Goal: Task Accomplishment & Management: Manage account settings

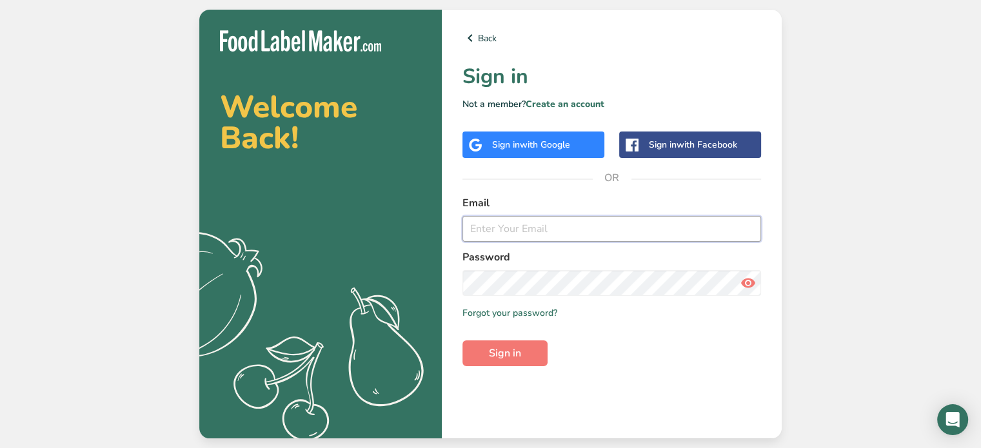
click at [493, 234] on input "email" at bounding box center [612, 229] width 299 height 26
paste input "[EMAIL_ADDRESS][DOMAIN_NAME]"
type input "[EMAIL_ADDRESS][DOMAIN_NAME]"
click at [463, 341] on button "Sign in" at bounding box center [505, 354] width 85 height 26
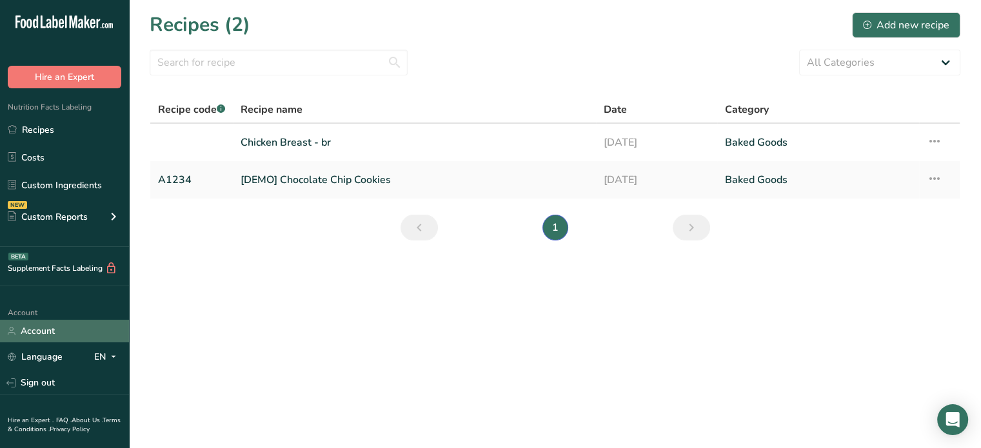
click at [44, 332] on link "Account" at bounding box center [64, 331] width 129 height 23
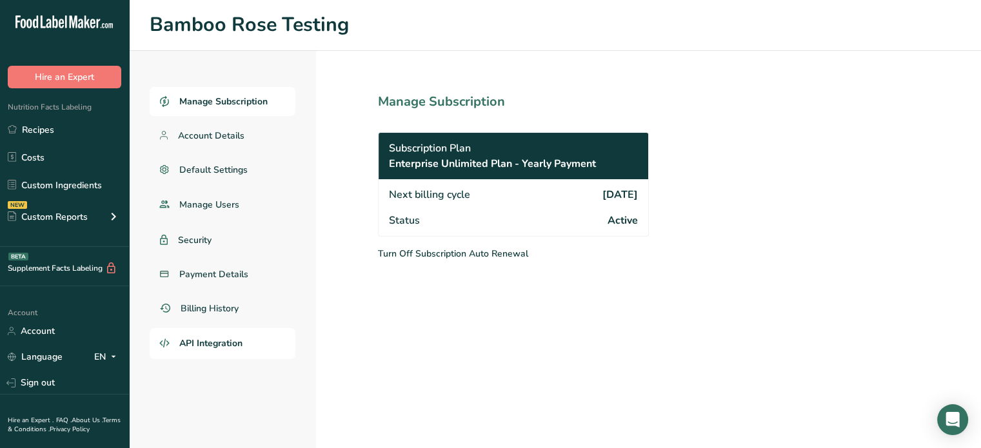
click at [212, 341] on span "API Integration" at bounding box center [210, 344] width 63 height 14
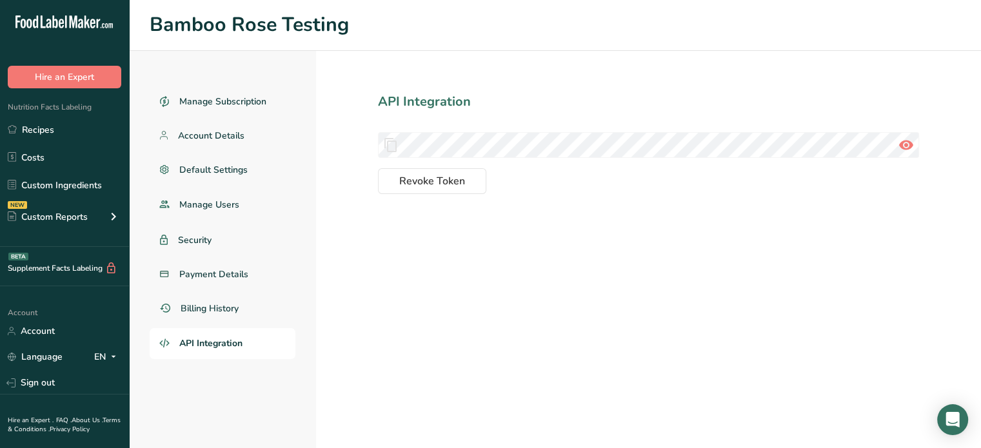
click at [388, 144] on icon at bounding box center [390, 145] width 15 height 23
